Goal: Communication & Community: Answer question/provide support

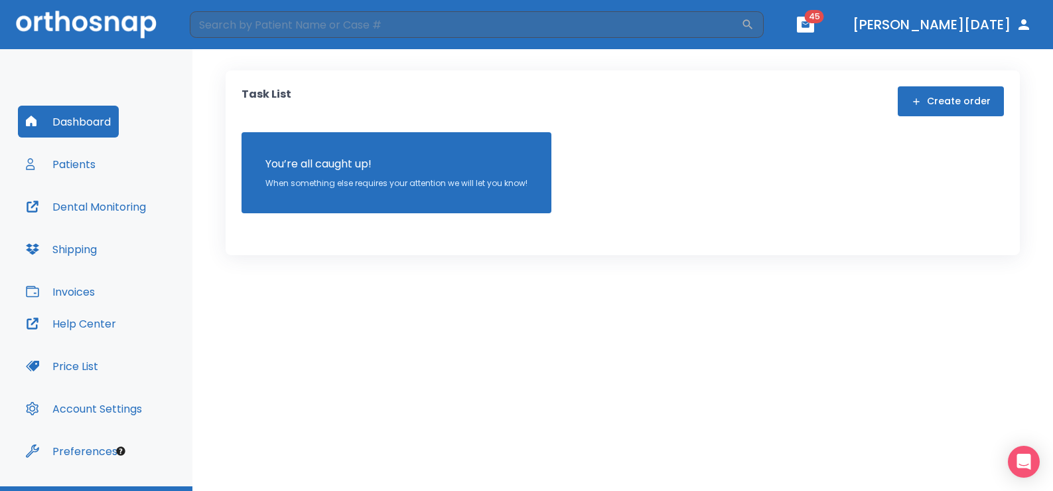
click at [70, 173] on button "Patients" at bounding box center [61, 164] width 86 height 32
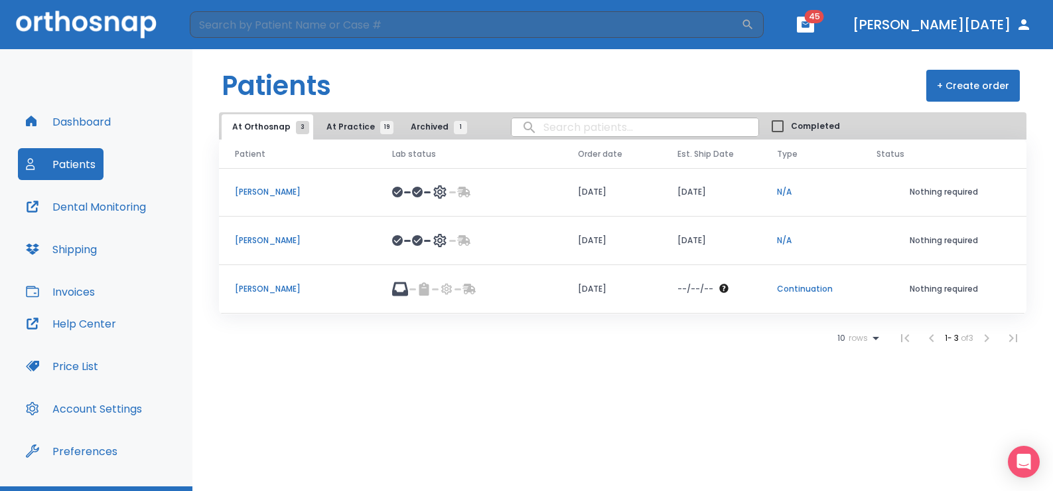
click at [312, 193] on p "[PERSON_NAME]" at bounding box center [297, 192] width 125 height 12
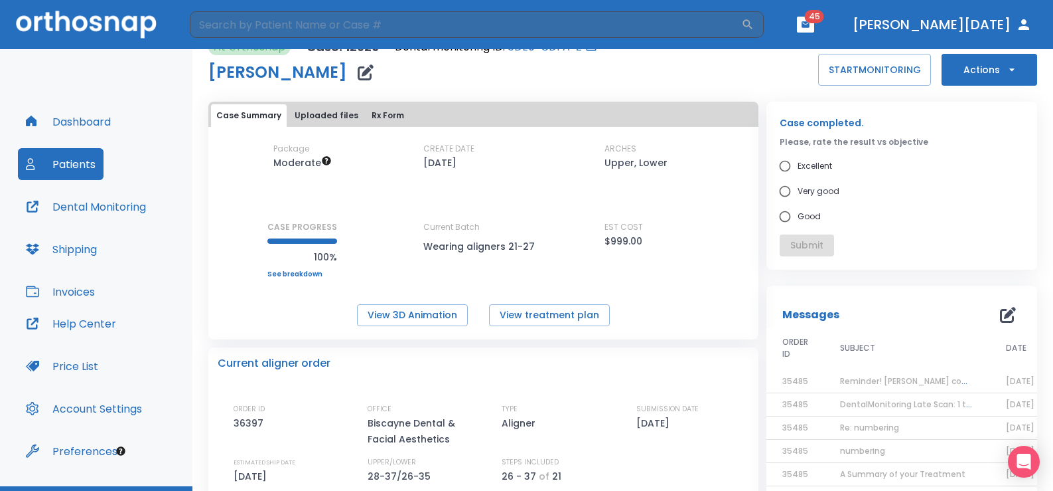
scroll to position [17, 0]
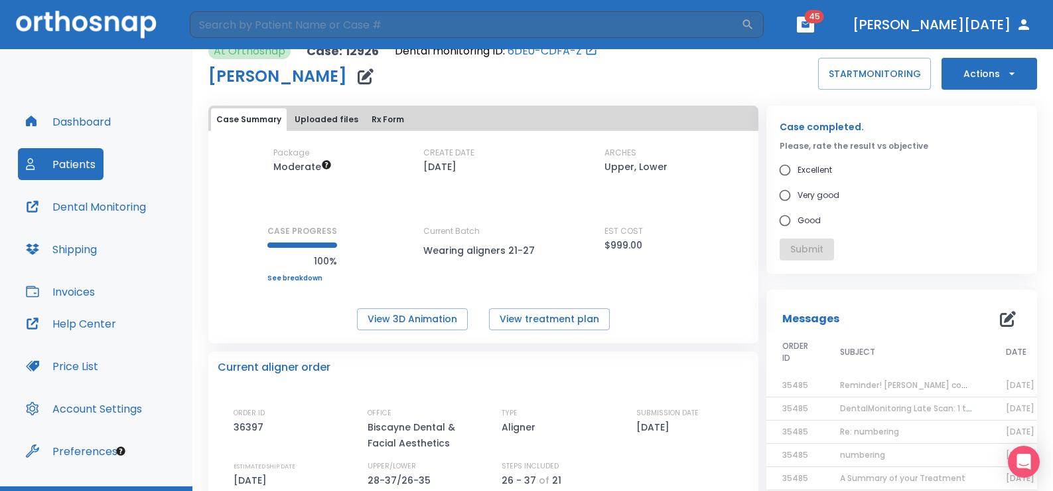
click at [986, 76] on button "Actions" at bounding box center [990, 74] width 96 height 32
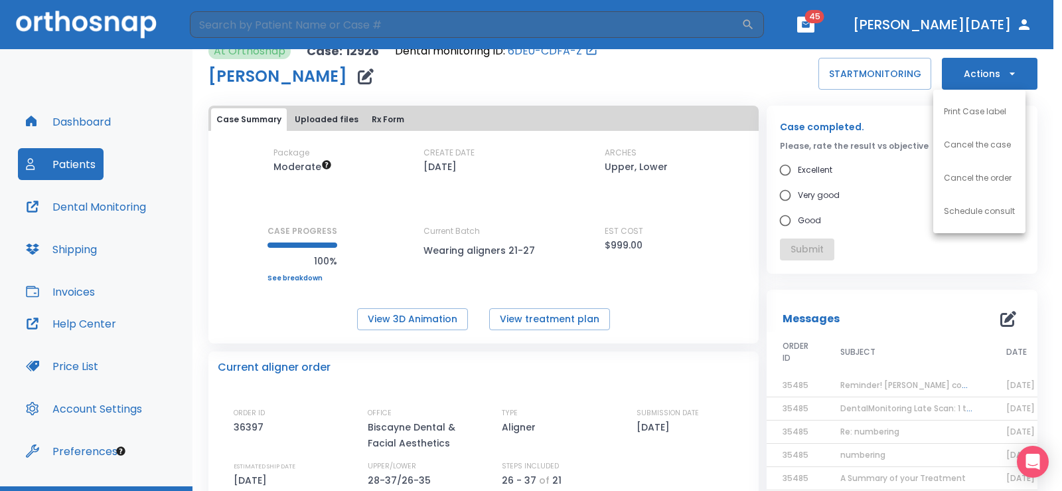
click at [886, 292] on div at bounding box center [531, 245] width 1062 height 491
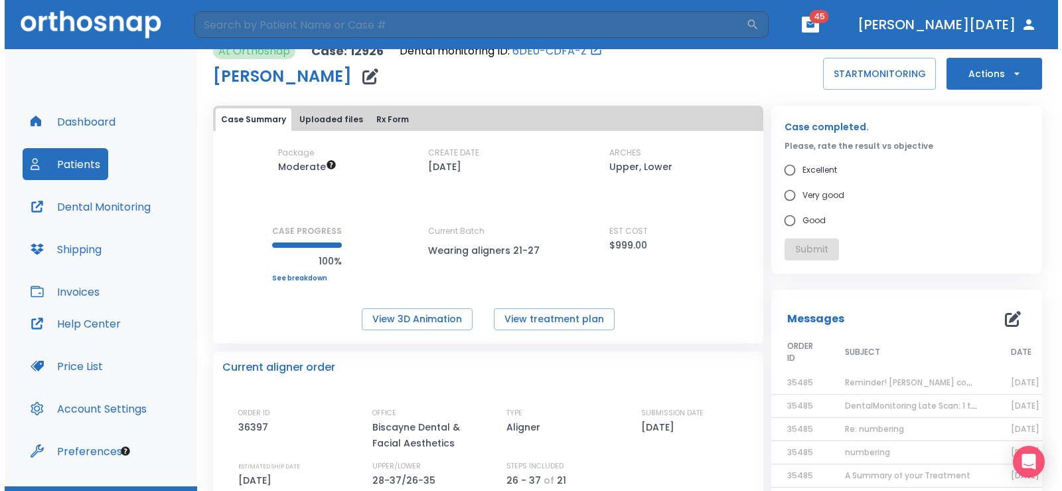
scroll to position [0, 0]
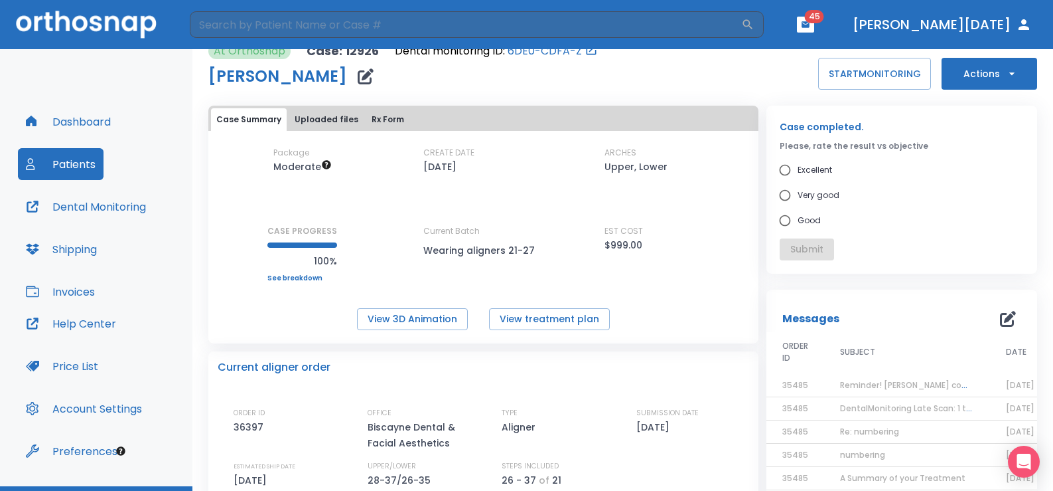
click at [878, 391] on td "Reminder! [PERSON_NAME] completed, please assess final result!" at bounding box center [907, 385] width 166 height 23
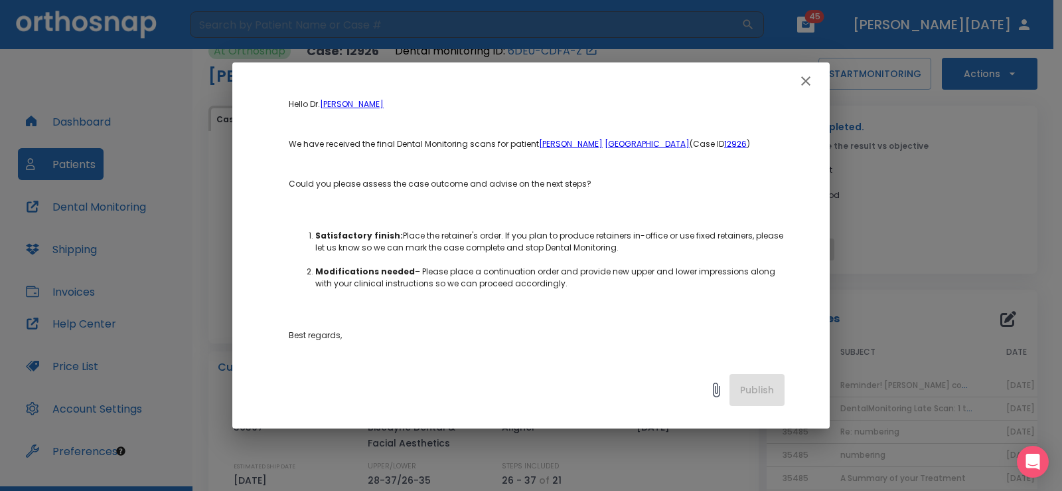
scroll to position [249, 0]
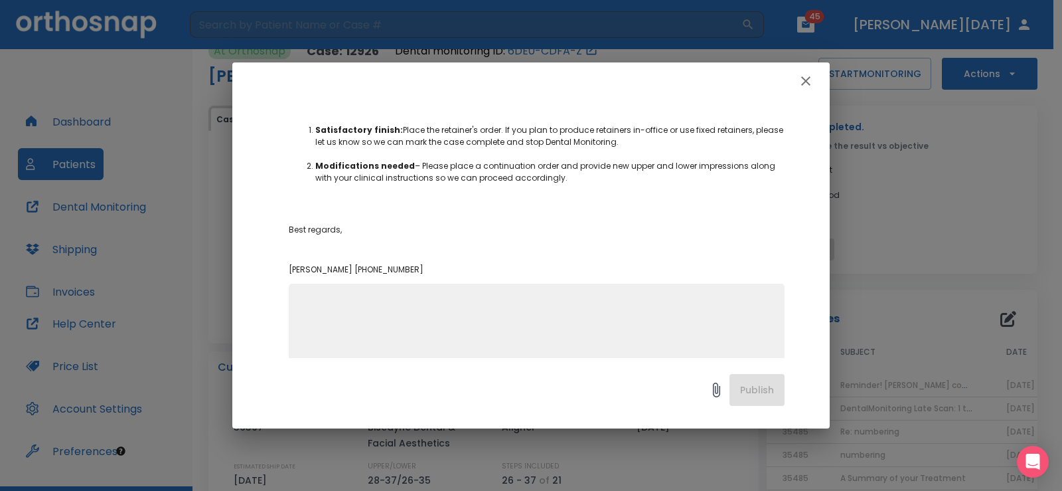
click at [407, 296] on div "x" at bounding box center [537, 337] width 496 height 108
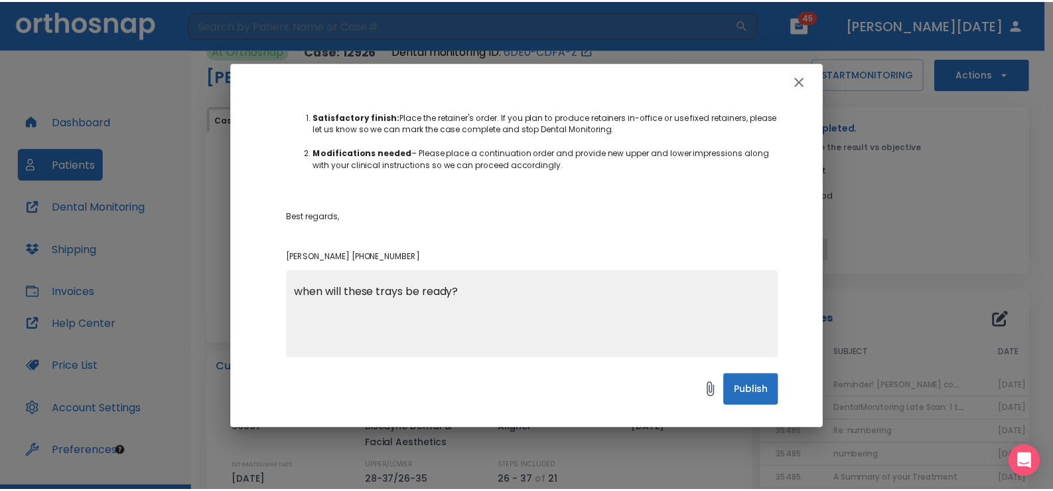
scroll to position [266, 0]
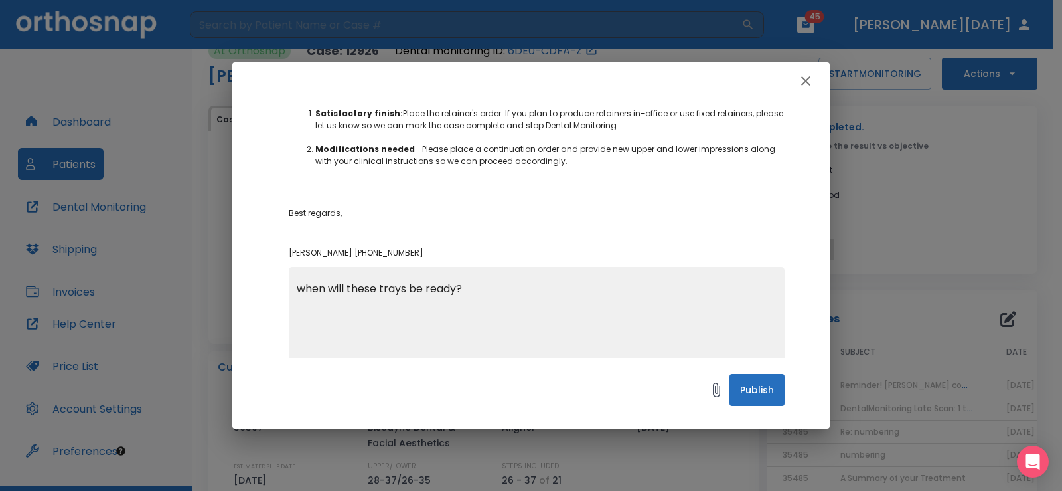
type textarea "when will these trays be ready?"
click at [771, 381] on button "Publish" at bounding box center [757, 390] width 55 height 32
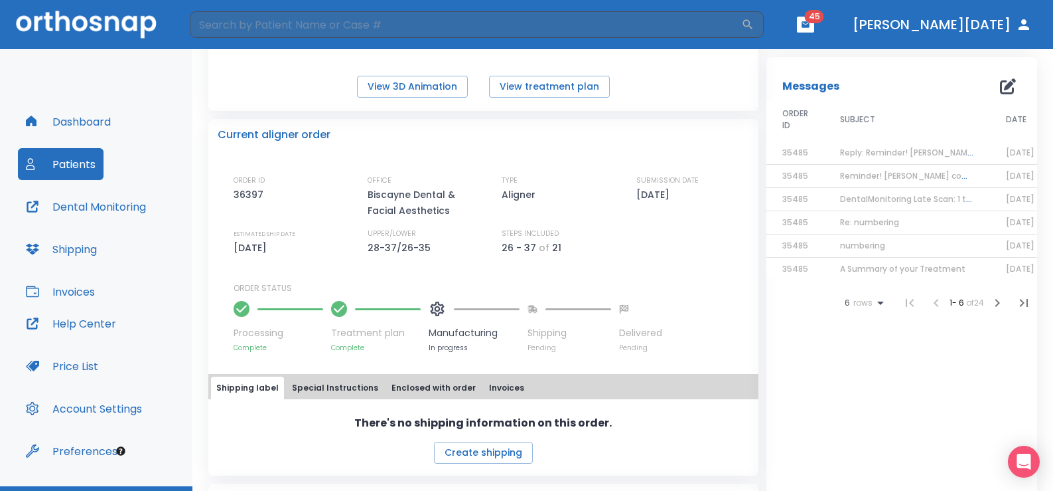
scroll to position [232, 0]
